Goal: Information Seeking & Learning: Learn about a topic

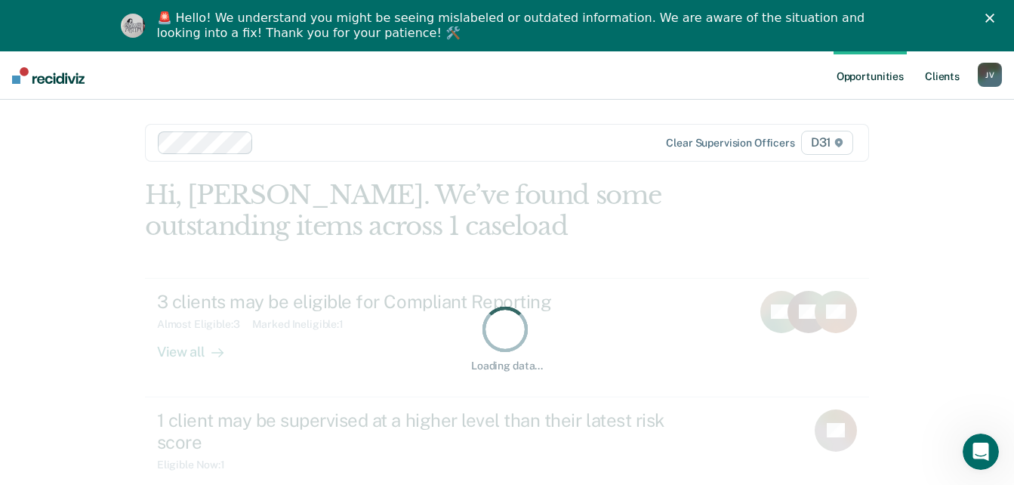
click at [936, 79] on link "Client s" at bounding box center [942, 75] width 41 height 48
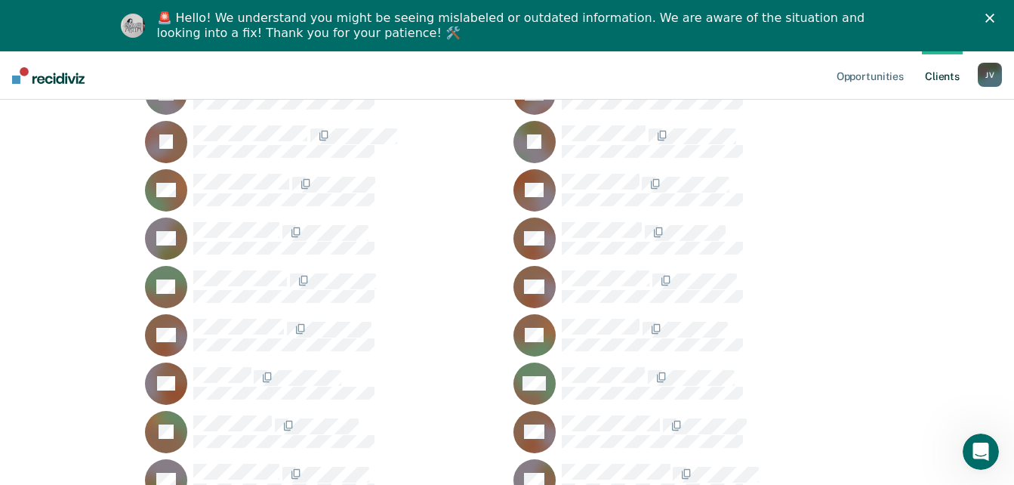
scroll to position [378, 0]
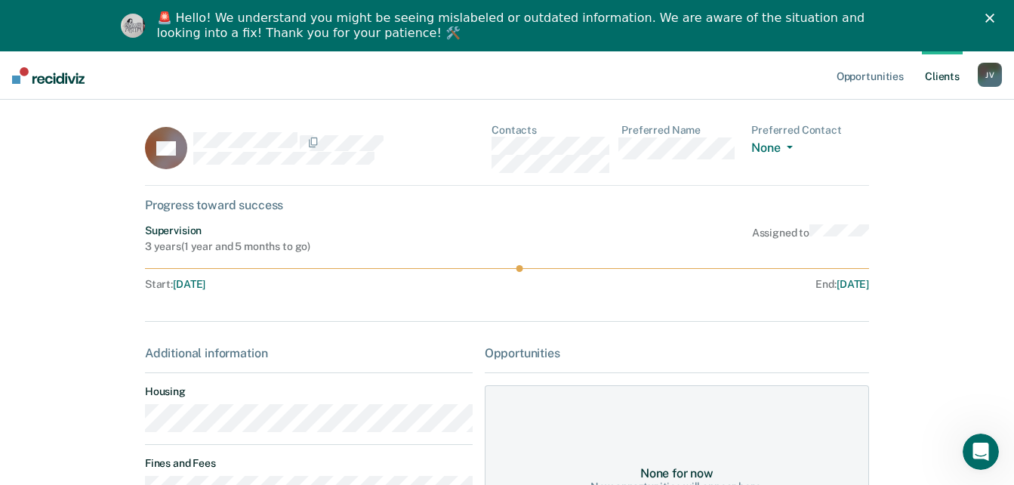
click at [944, 73] on link "Client s" at bounding box center [942, 75] width 41 height 48
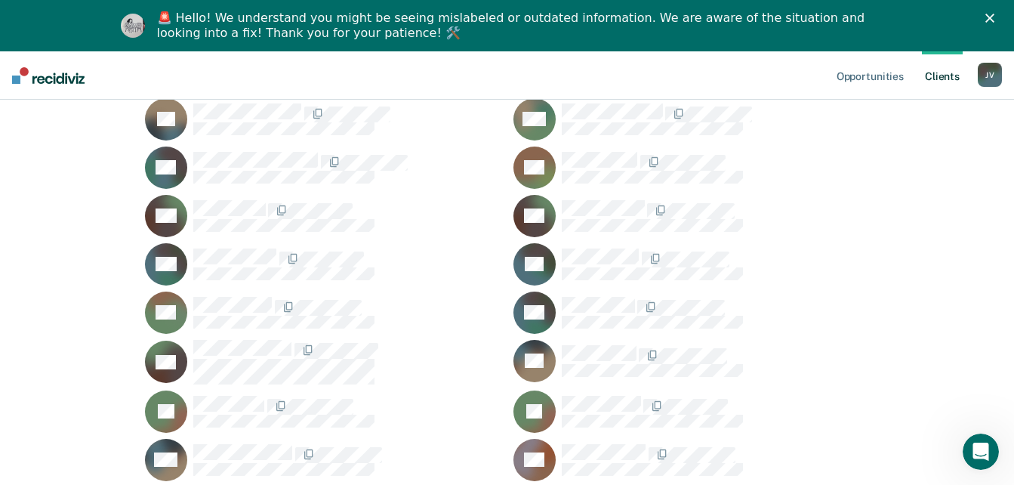
scroll to position [1284, 0]
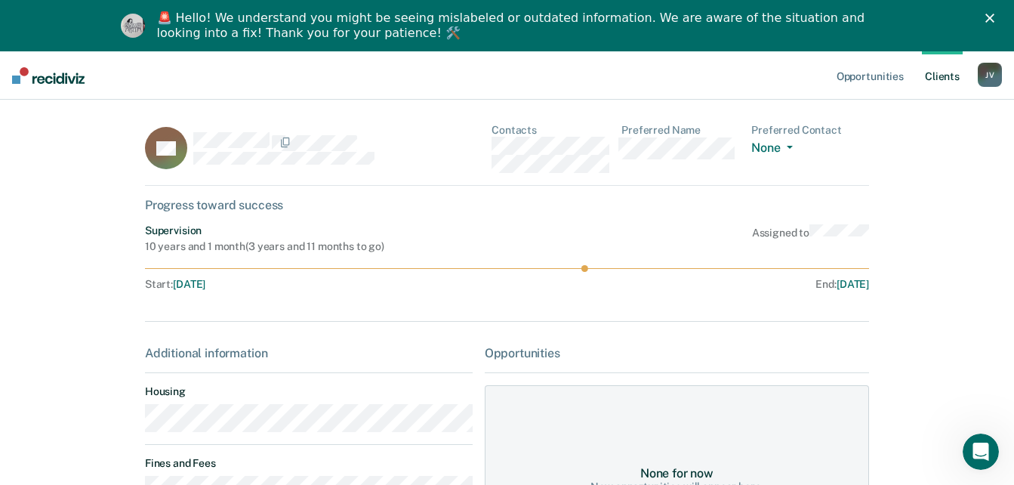
click at [994, 17] on icon "Close" at bounding box center [989, 18] width 9 height 9
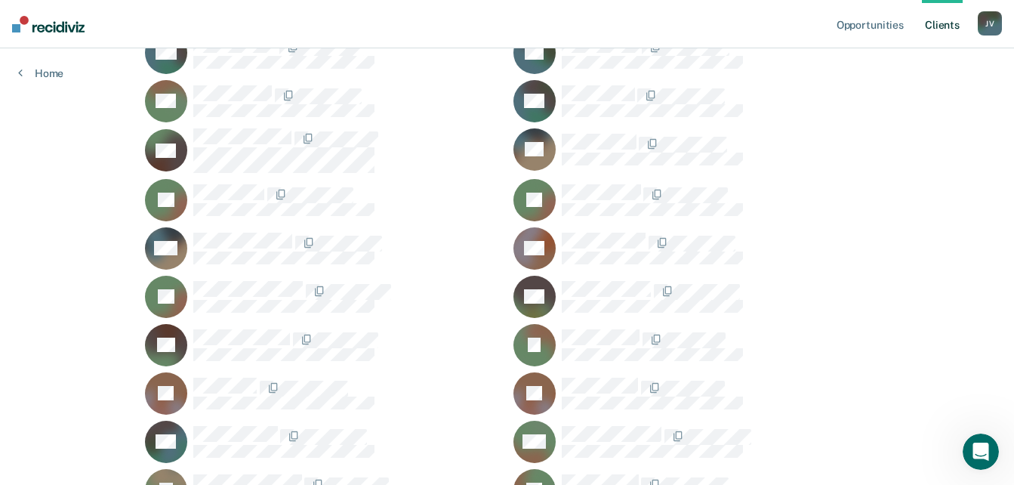
scroll to position [1435, 0]
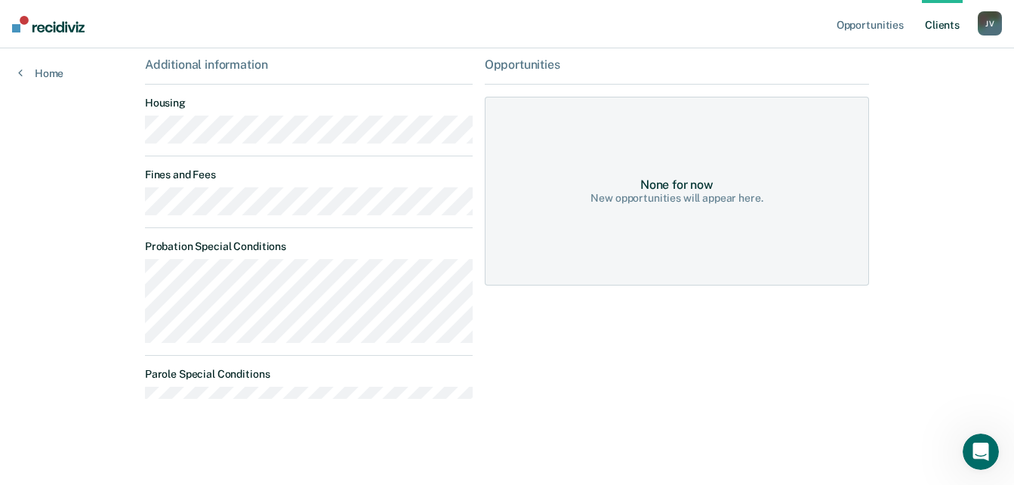
scroll to position [242, 0]
